Goal: Task Accomplishment & Management: Use online tool/utility

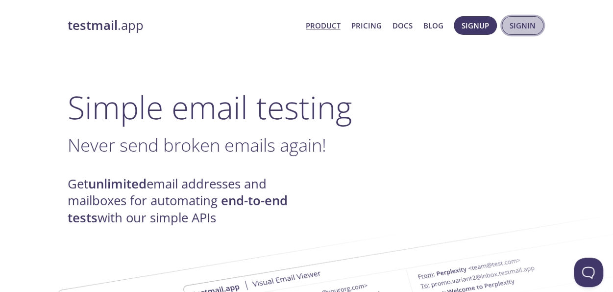
click at [526, 26] on span "Signin" at bounding box center [523, 25] width 26 height 13
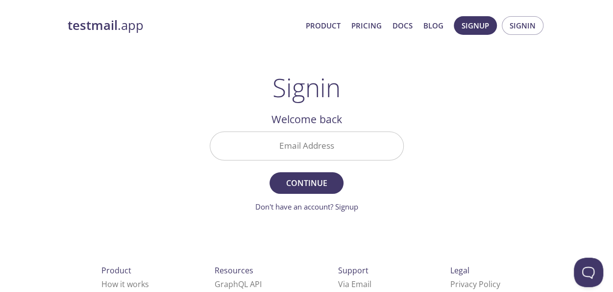
click at [311, 148] on input "Email Address" at bounding box center [306, 146] width 193 height 28
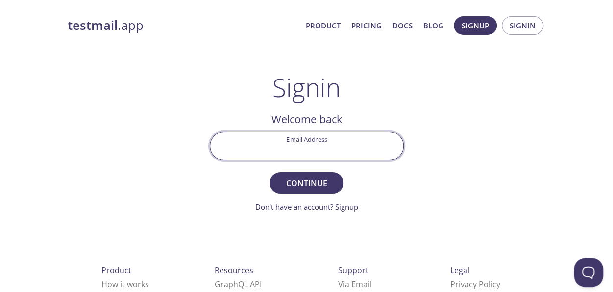
type input "[EMAIL_ADDRESS][DOMAIN_NAME]"
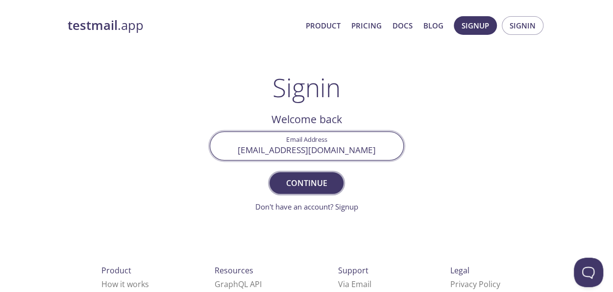
click at [292, 180] on span "Continue" at bounding box center [306, 183] width 52 height 14
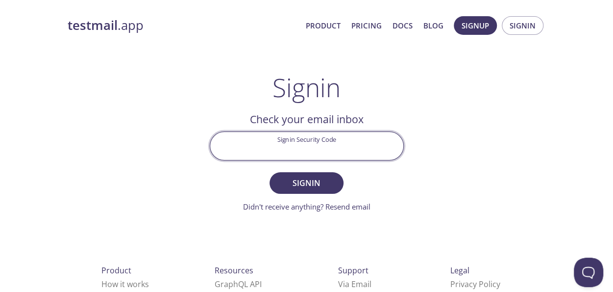
click at [288, 148] on input "Signin Security Code" at bounding box center [306, 146] width 193 height 28
paste input "7VG59Y5"
type input "7VG59Y5"
click at [326, 184] on span "Signin" at bounding box center [306, 183] width 52 height 14
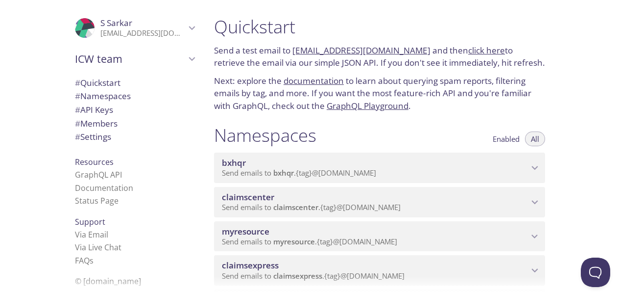
click at [540, 236] on icon "myresource namespace" at bounding box center [535, 236] width 13 height 13
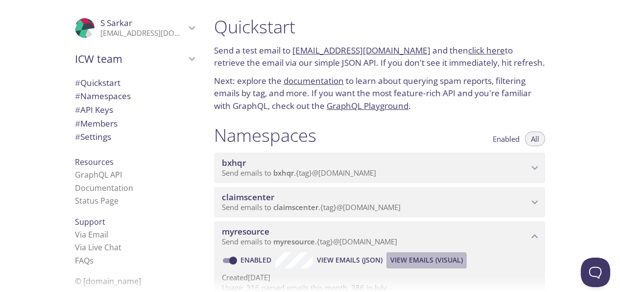
click at [414, 261] on span "View Emails (Visual)" at bounding box center [426, 260] width 73 height 12
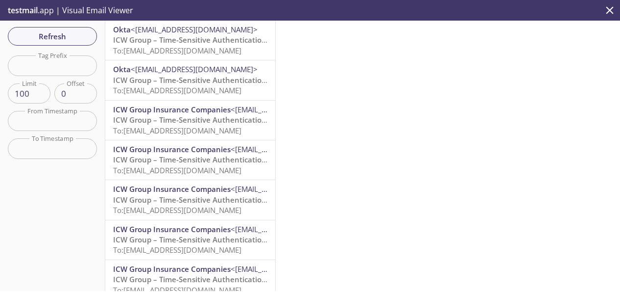
click at [64, 35] on span "Refresh" at bounding box center [52, 36] width 73 height 13
click at [202, 43] on span "ICW Group – Time-Sensitive Authentication Code" at bounding box center [199, 40] width 173 height 10
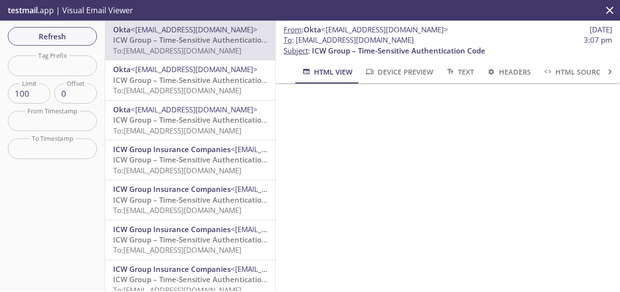
drag, startPoint x: 449, startPoint y: 37, endPoint x: 297, endPoint y: 41, distance: 151.9
click at [297, 41] on span "To : [EMAIL_ADDRESS][DOMAIN_NAME] 3:07 pm" at bounding box center [448, 40] width 329 height 10
copy span "[EMAIL_ADDRESS][DOMAIN_NAME]"
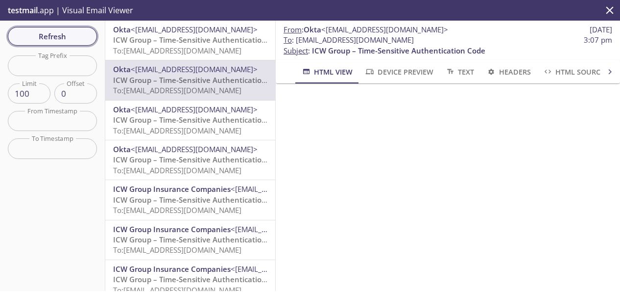
click at [67, 40] on span "Refresh" at bounding box center [52, 36] width 73 height 13
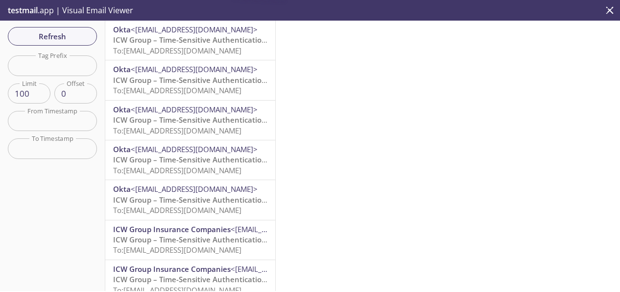
click at [192, 45] on span "ICW Group – Time-Sensitive Authentication Code" at bounding box center [199, 40] width 173 height 10
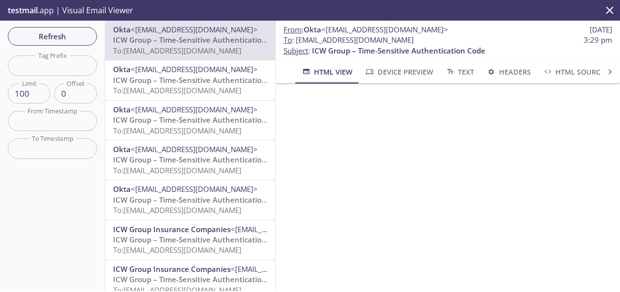
click at [192, 45] on span "ICW Group – Time-Sensitive Authentication Code" at bounding box center [199, 40] width 173 height 10
drag, startPoint x: 448, startPoint y: 43, endPoint x: 295, endPoint y: 42, distance: 152.9
click at [295, 42] on span "To : [EMAIL_ADDRESS][DOMAIN_NAME] 3:29 pm" at bounding box center [448, 40] width 329 height 10
click at [295, 42] on span "To : [EMAIL_ADDRESS][DOMAIN_NAME]" at bounding box center [349, 40] width 130 height 10
drag, startPoint x: 453, startPoint y: 39, endPoint x: 295, endPoint y: 41, distance: 158.3
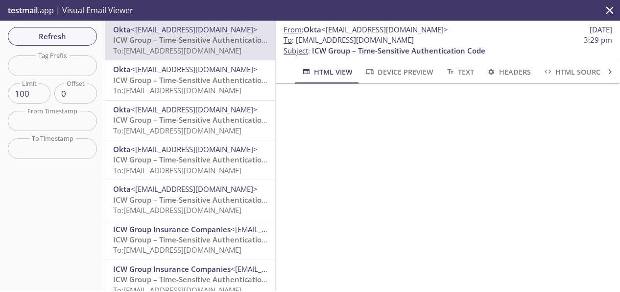
click at [295, 41] on span "To : [EMAIL_ADDRESS][DOMAIN_NAME] 3:29 pm" at bounding box center [448, 40] width 329 height 10
copy span "[EMAIL_ADDRESS][DOMAIN_NAME]"
